Goal: Task Accomplishment & Management: Use online tool/utility

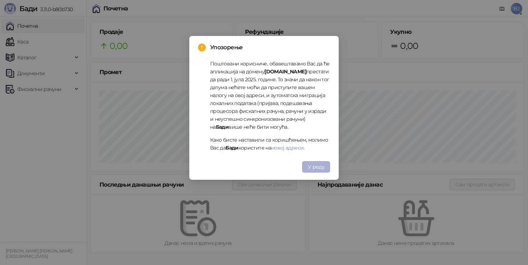
click at [315, 171] on button "У реду" at bounding box center [316, 166] width 28 height 11
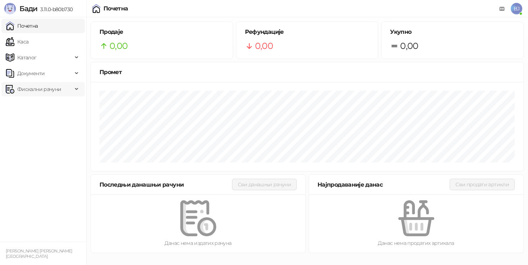
click at [60, 87] on span "Фискални рачуни" at bounding box center [39, 89] width 44 height 14
click at [40, 103] on link "Издати рачуни" at bounding box center [33, 105] width 48 height 14
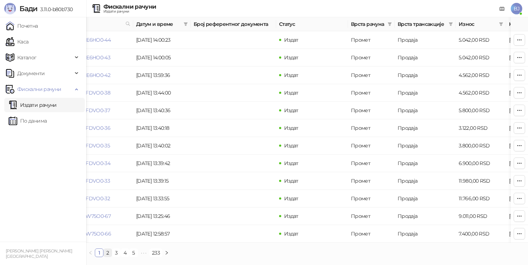
click at [107, 249] on link "2" at bounding box center [108, 253] width 8 height 8
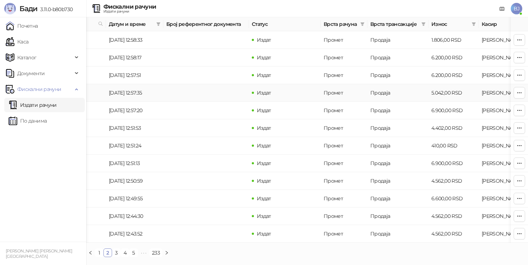
scroll to position [0, 66]
click at [98, 252] on link "1" at bounding box center [99, 253] width 8 height 8
click at [119, 253] on link "3" at bounding box center [116, 253] width 8 height 8
click at [24, 46] on link "Каса" at bounding box center [17, 41] width 23 height 14
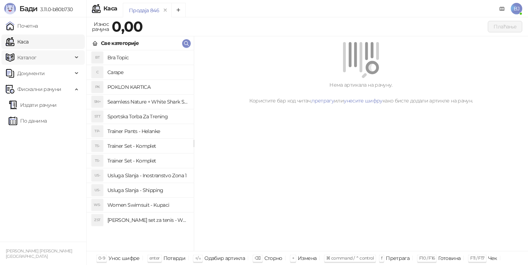
click at [38, 57] on span "Каталог" at bounding box center [39, 57] width 67 height 14
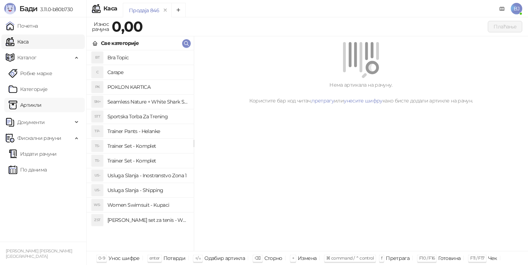
click at [34, 100] on link "Артикли" at bounding box center [25, 105] width 33 height 14
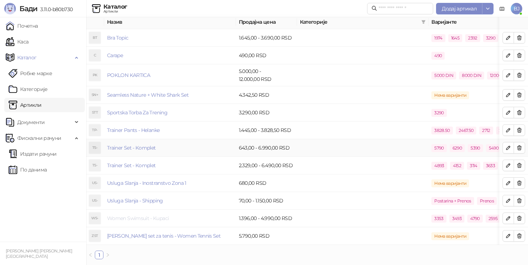
scroll to position [2, 0]
click at [148, 219] on link "Women Swimsuit - Kupaci" at bounding box center [138, 218] width 62 height 6
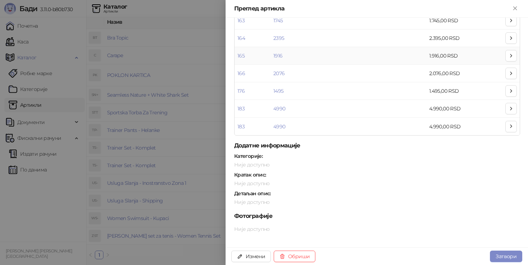
scroll to position [216, 0]
click at [251, 257] on button "Измени" at bounding box center [251, 255] width 40 height 11
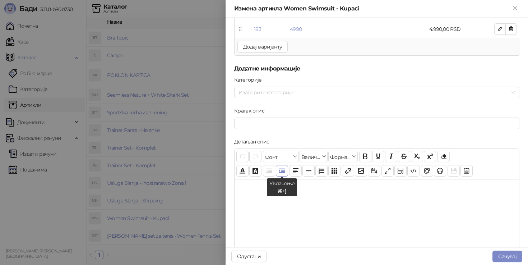
scroll to position [274, 0]
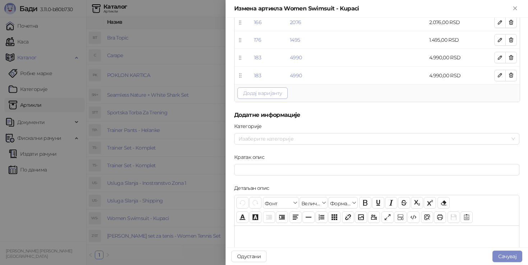
click at [264, 94] on button "Додај варијанту" at bounding box center [262, 92] width 50 height 11
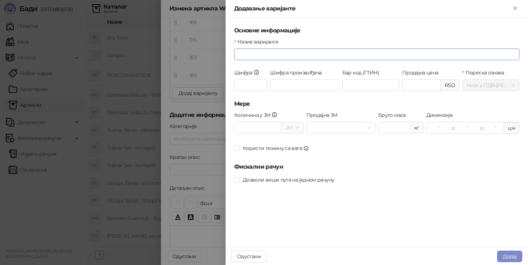
click at [254, 57] on input "Назив варијанте" at bounding box center [376, 53] width 285 height 11
type input "****"
click at [413, 87] on input "Продајна цена" at bounding box center [422, 85] width 38 height 11
type input "*******"
click at [515, 254] on span "Додај" at bounding box center [510, 256] width 14 height 6
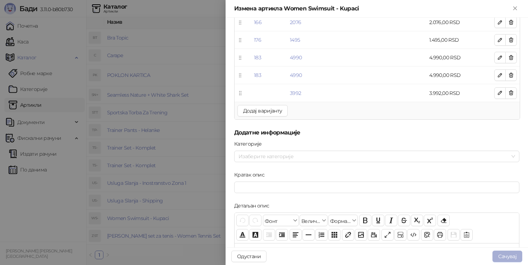
click at [500, 254] on button "Сачувај" at bounding box center [507, 255] width 30 height 11
click at [500, 260] on button "Сачувај" at bounding box center [507, 255] width 30 height 11
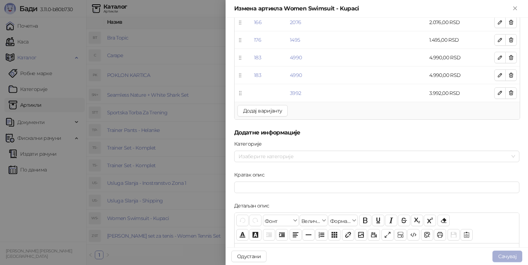
click at [500, 260] on button "Сачувај" at bounding box center [507, 255] width 30 height 11
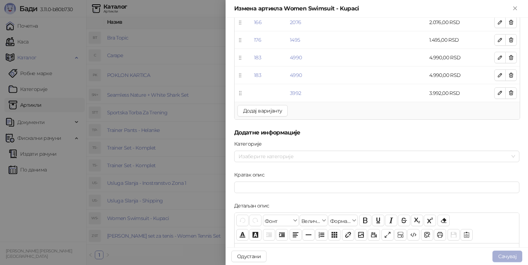
click at [500, 260] on button "Сачувај" at bounding box center [507, 255] width 30 height 11
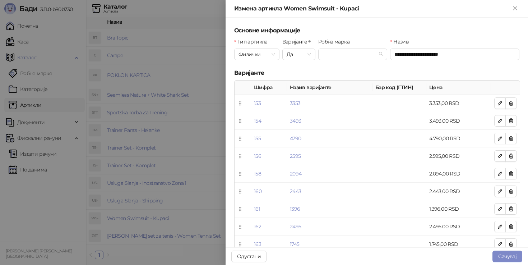
scroll to position [0, 0]
click at [516, 259] on button "Сачувај" at bounding box center [507, 255] width 30 height 11
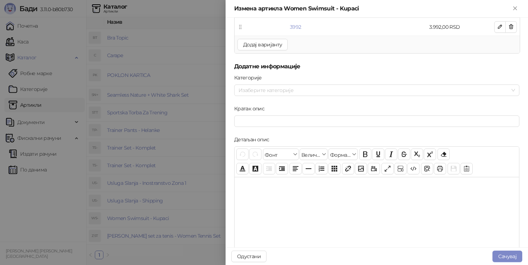
scroll to position [348, 0]
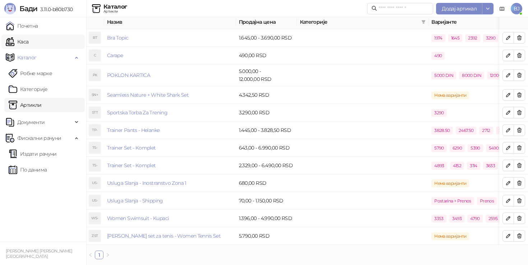
click at [28, 39] on link "Каса" at bounding box center [17, 41] width 23 height 14
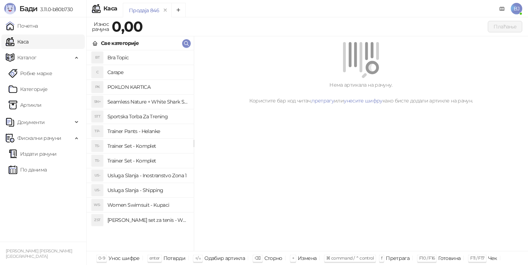
click at [152, 205] on h4 "Women Swimsuit - Kupaci" at bounding box center [147, 204] width 80 height 11
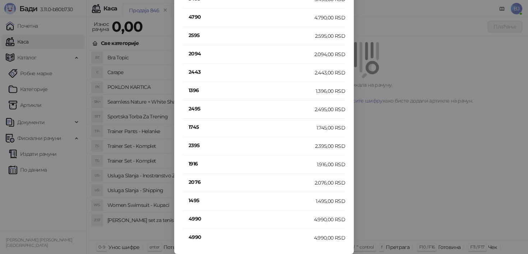
scroll to position [50, 0]
click at [198, 218] on h4 "4990" at bounding box center [251, 218] width 125 height 8
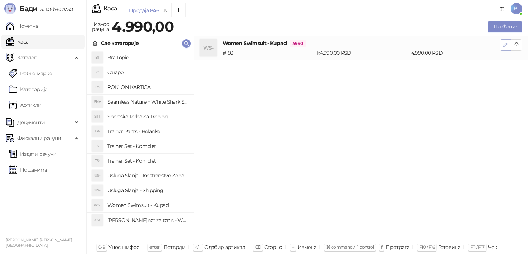
click at [506, 45] on icon "button" at bounding box center [506, 45] width 4 height 4
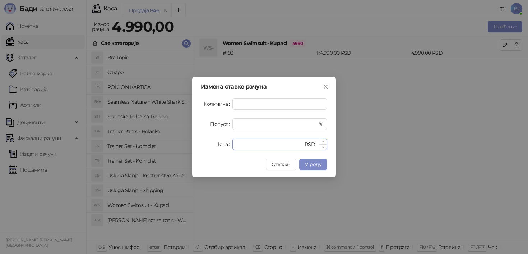
click at [254, 146] on input "****" at bounding box center [270, 144] width 66 height 11
type input "*"
type input "****"
click at [311, 163] on span "У реду" at bounding box center [313, 164] width 17 height 6
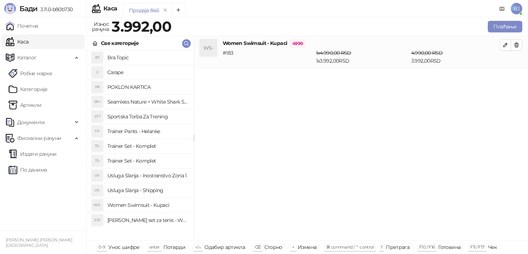
click at [156, 193] on h4 "Usluga Slanja - Shipping" at bounding box center [147, 189] width 80 height 11
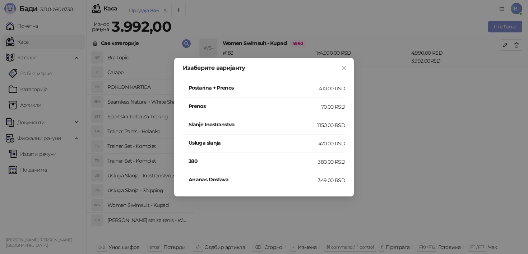
scroll to position [0, 0]
click at [319, 89] on h4 "Postarina + Prenos" at bounding box center [254, 88] width 130 height 8
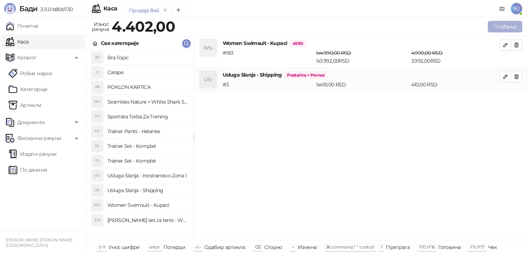
click at [500, 28] on button "Плаћање" at bounding box center [505, 26] width 34 height 11
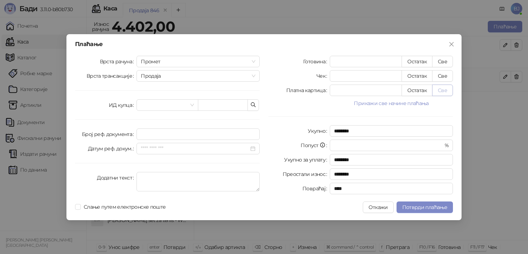
click at [443, 91] on button "Све" at bounding box center [442, 89] width 21 height 11
type input "****"
click at [428, 209] on span "Потврди плаћање" at bounding box center [424, 207] width 45 height 6
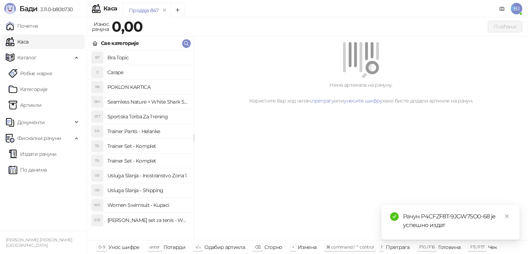
click at [157, 116] on h4 "Sportska Torba Za Trening" at bounding box center [147, 116] width 80 height 11
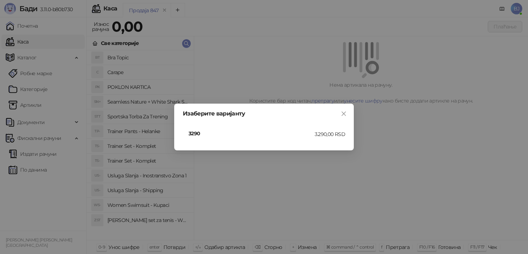
click at [204, 132] on h4 "3290" at bounding box center [252, 133] width 126 height 8
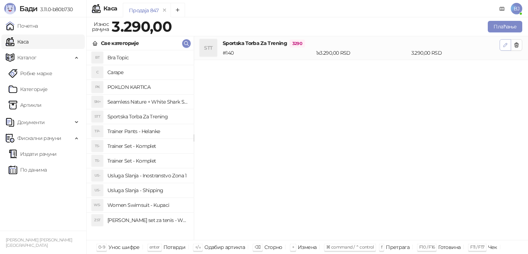
click at [504, 45] on icon "button" at bounding box center [505, 45] width 6 height 6
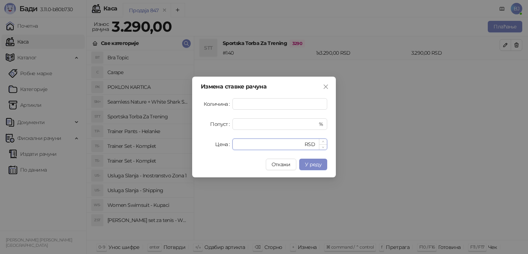
click at [254, 143] on input "****" at bounding box center [270, 144] width 66 height 11
type input "*"
type input "****"
click at [308, 165] on span "У реду" at bounding box center [313, 164] width 17 height 6
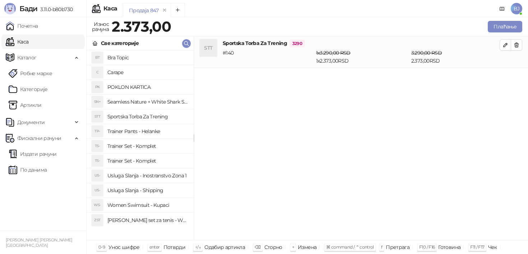
click at [163, 132] on h4 "Trainer Pants - Helanke" at bounding box center [147, 130] width 80 height 11
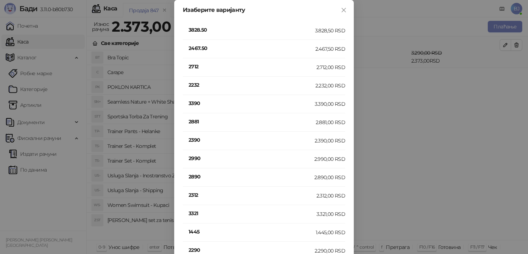
click at [203, 66] on h4 "2712" at bounding box center [253, 66] width 128 height 8
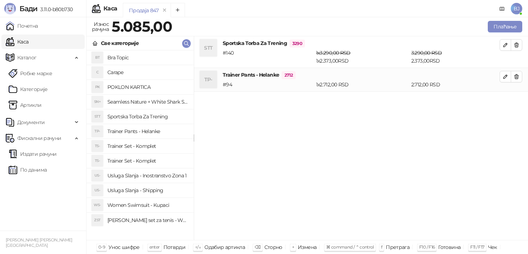
click at [163, 133] on h4 "Trainer Pants - Helanke" at bounding box center [147, 130] width 80 height 11
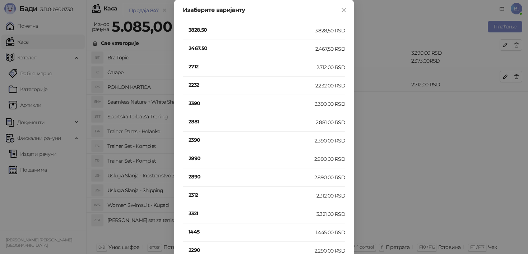
scroll to position [159, 0]
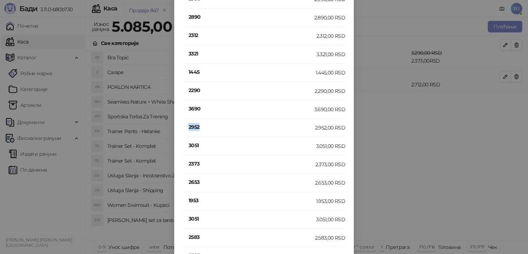
click at [192, 128] on h4 "2952" at bounding box center [252, 127] width 126 height 8
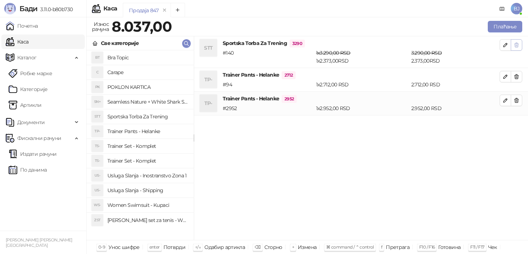
scroll to position [0, 0]
click at [517, 29] on button "Плаћање" at bounding box center [505, 26] width 34 height 11
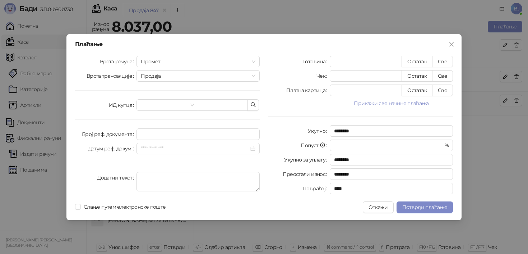
click at [441, 97] on div "Готовина * Остатак Све Чек * Остатак Све Платна картица * Остатак Све Прикажи с…" at bounding box center [360, 126] width 193 height 141
click at [448, 89] on button "Све" at bounding box center [442, 89] width 21 height 11
type input "****"
click at [443, 203] on button "Потврди плаћање" at bounding box center [425, 206] width 56 height 11
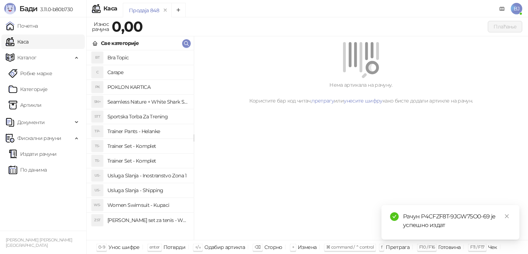
click at [144, 139] on li "TS- Trainer Set - Komplet" at bounding box center [140, 146] width 107 height 15
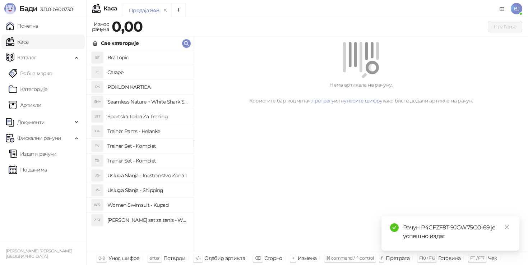
click at [152, 144] on h4 "Trainer Set - Komplet" at bounding box center [147, 145] width 80 height 11
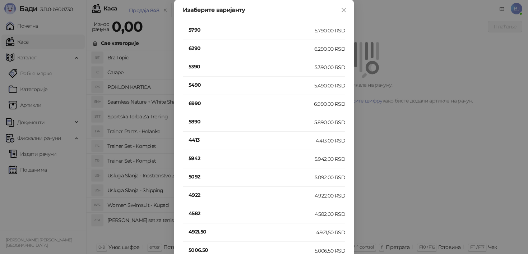
scroll to position [691, 0]
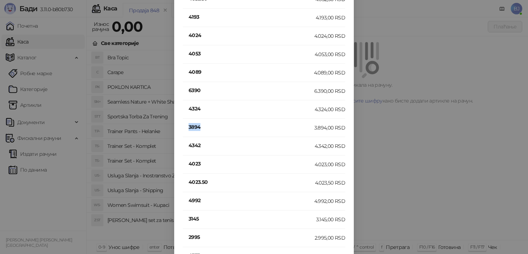
click at [191, 126] on h4 "3894" at bounding box center [252, 127] width 126 height 8
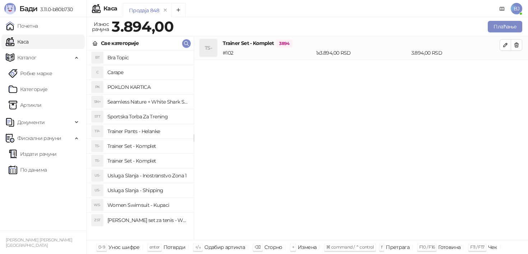
scroll to position [0, 0]
click at [155, 141] on h4 "Trainer Set - Komplet" at bounding box center [147, 145] width 80 height 11
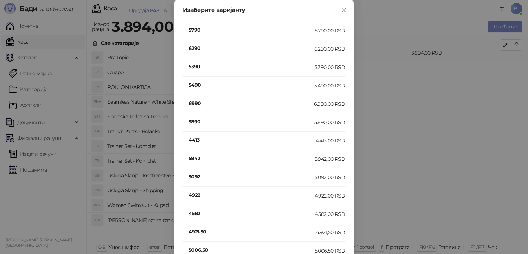
scroll to position [214, 0]
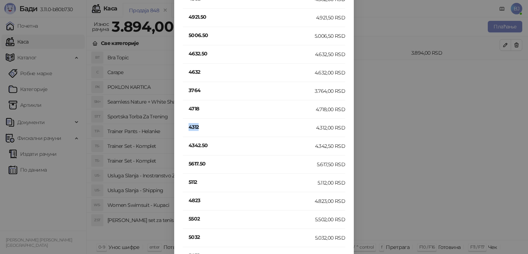
click at [192, 130] on h4 "4312" at bounding box center [253, 127] width 128 height 8
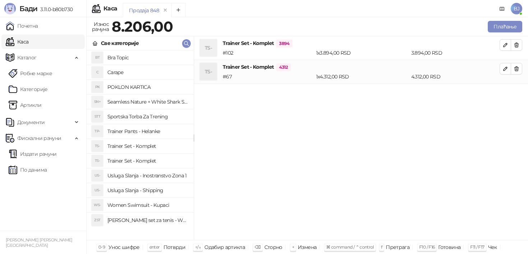
scroll to position [0, 0]
click at [498, 26] on button "Плаћање" at bounding box center [505, 26] width 34 height 11
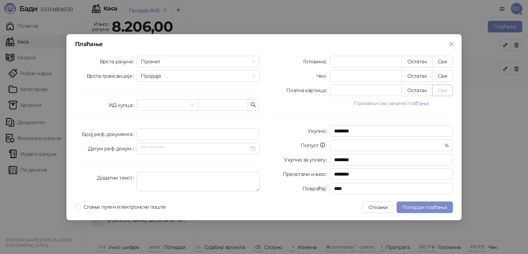
click at [442, 87] on button "Све" at bounding box center [442, 89] width 21 height 11
type input "****"
click at [419, 207] on span "Потврди плаћање" at bounding box center [424, 207] width 45 height 6
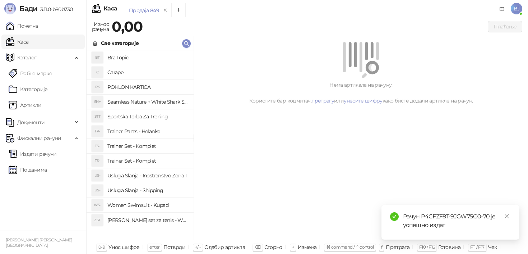
click at [158, 145] on h4 "Trainer Set - Komplet" at bounding box center [147, 145] width 80 height 11
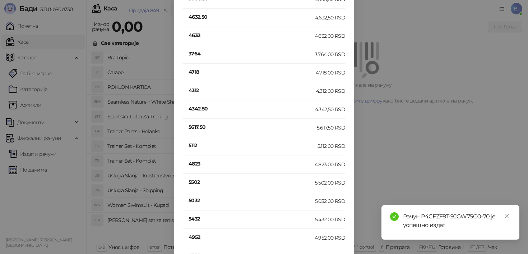
scroll to position [434, 0]
click at [198, 124] on h4 "6190" at bounding box center [252, 127] width 127 height 8
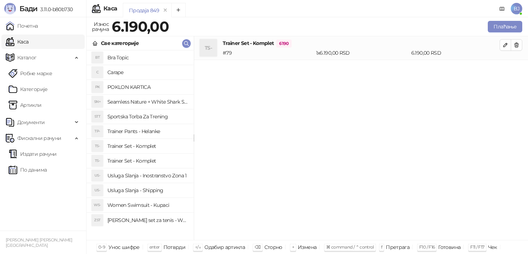
click at [159, 190] on h4 "Usluga Slanja - Shipping" at bounding box center [147, 189] width 80 height 11
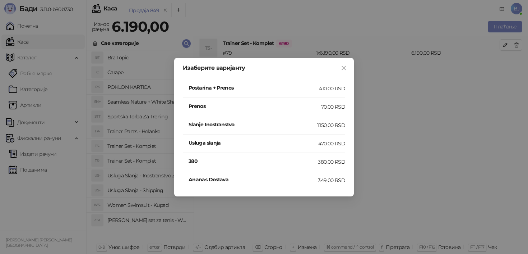
scroll to position [0, 0]
click at [311, 87] on h4 "Postarina + Prenos" at bounding box center [254, 88] width 130 height 8
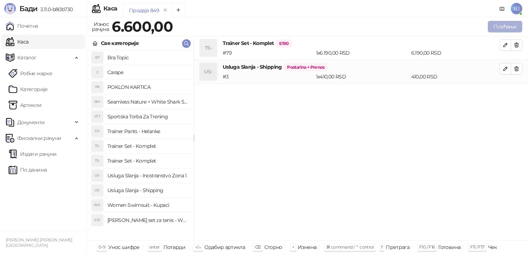
click at [488, 28] on button "Плаћање" at bounding box center [505, 26] width 34 height 11
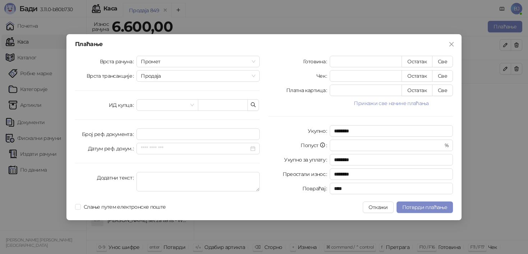
click at [453, 64] on div "Готовина * Остатак Све Чек * Остатак Све Платна картица * Остатак Све Прикажи с…" at bounding box center [360, 126] width 193 height 141
click at [450, 64] on button "Све" at bounding box center [442, 61] width 21 height 11
type input "****"
click at [411, 205] on span "Потврди плаћање" at bounding box center [424, 207] width 45 height 6
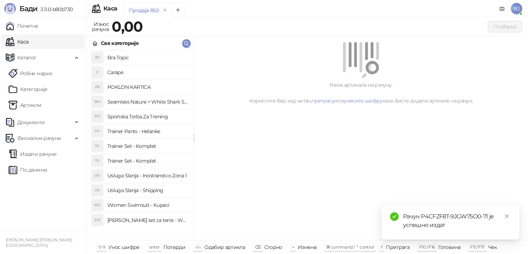
click at [293, 142] on div "Нема артикала на рачуну. Користите бар код читач, претрагу или унесите шифру ка…" at bounding box center [361, 138] width 334 height 204
